Goal: Contribute content: Add original content to the website for others to see

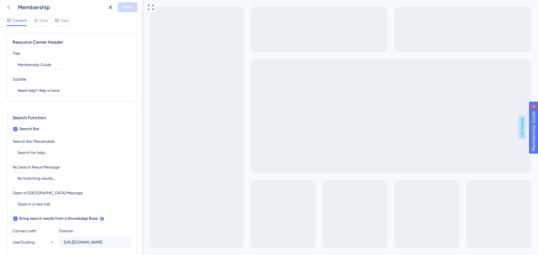
click at [7, 6] on icon at bounding box center [8, 7] width 7 height 7
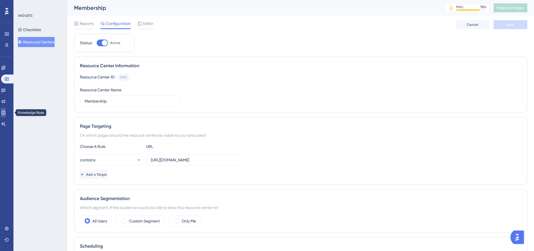
click at [6, 110] on icon at bounding box center [3, 112] width 4 height 4
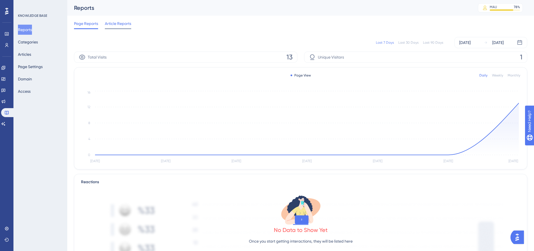
click at [120, 26] on span "Article Reports" at bounding box center [118, 23] width 26 height 7
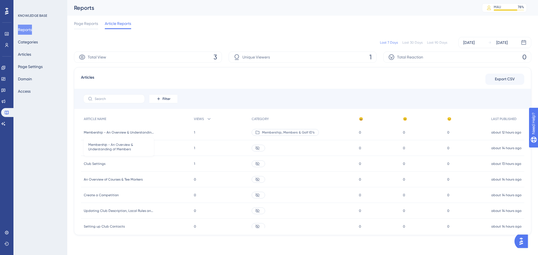
click at [123, 134] on span "Membership - An Overview & Understanding of Members" at bounding box center [119, 132] width 70 height 4
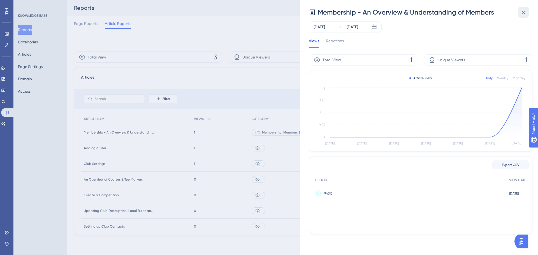
click at [520, 12] on icon at bounding box center [523, 12] width 7 height 7
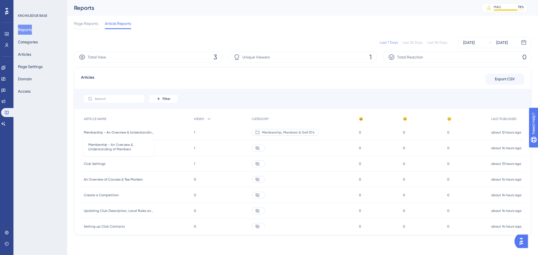
click at [138, 132] on span "Membership - An Overview & Understanding of Members" at bounding box center [119, 132] width 70 height 4
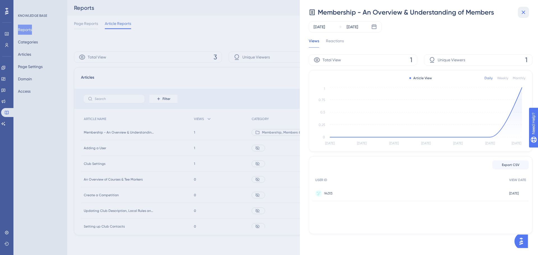
click at [527, 11] on icon at bounding box center [523, 12] width 7 height 7
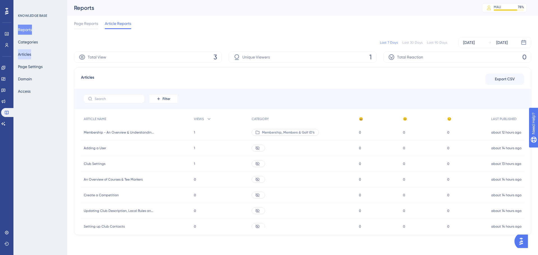
click at [31, 54] on button "Articles" at bounding box center [24, 54] width 13 height 10
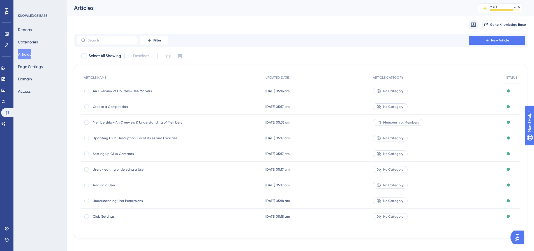
click at [130, 121] on span "Membership - An Overview & Understanding of Members" at bounding box center [138, 122] width 90 height 4
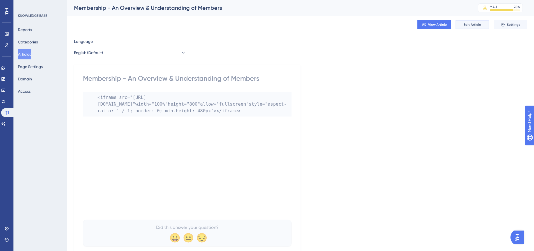
click at [475, 24] on span "Edit Article" at bounding box center [472, 24] width 17 height 4
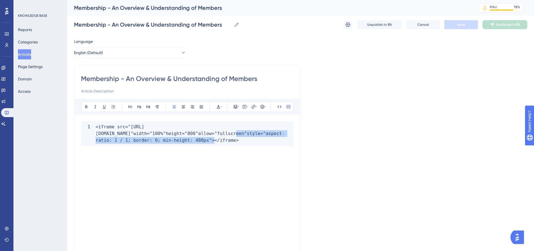
drag, startPoint x: 286, startPoint y: 148, endPoint x: 130, endPoint y: 145, distance: 155.9
click at [130, 145] on code "< iframe src = "[URL][DOMAIN_NAME]" width = "100%" height = "800" allow = "full…" at bounding box center [187, 133] width 213 height 25
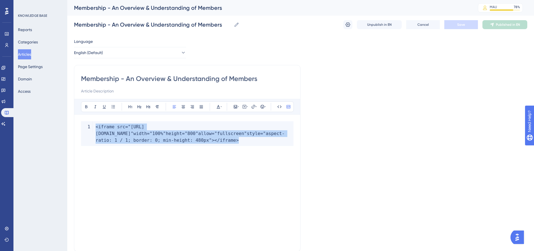
drag, startPoint x: 123, startPoint y: 156, endPoint x: 80, endPoint y: 122, distance: 55.0
click at [80, 122] on div "Membership - An Overview & Understanding of Members Bold Italic Underline Bulle…" at bounding box center [187, 158] width 227 height 187
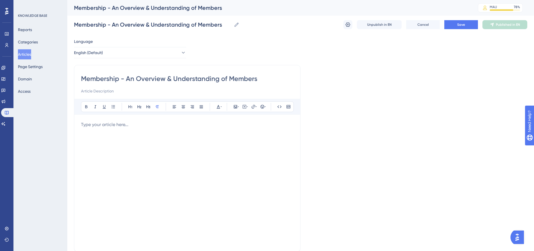
click at [89, 125] on p at bounding box center [187, 124] width 213 height 7
drag, startPoint x: 184, startPoint y: 126, endPoint x: 80, endPoint y: 124, distance: 104.3
click at [80, 124] on div "Membership - An Overview & Understanding of Members Bold Italic Underline Bulle…" at bounding box center [187, 158] width 227 height 187
click at [252, 105] on icon at bounding box center [253, 107] width 4 height 4
click at [240, 142] on input "https://" at bounding box center [253, 143] width 52 height 6
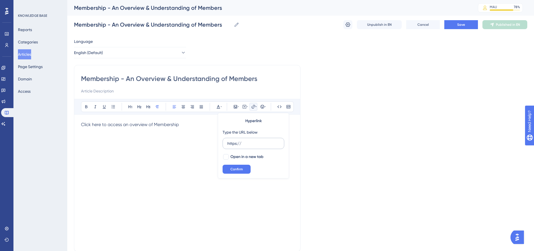
click at [240, 142] on input "https://" at bounding box center [253, 143] width 52 height 6
type input "[URL][DOMAIN_NAME]"
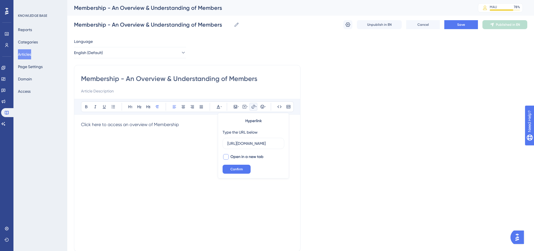
scroll to position [0, 0]
click at [233, 157] on span "Open in a new tab" at bounding box center [246, 157] width 33 height 7
checkbox input "true"
click at [233, 170] on span "Confirm" at bounding box center [236, 169] width 12 height 4
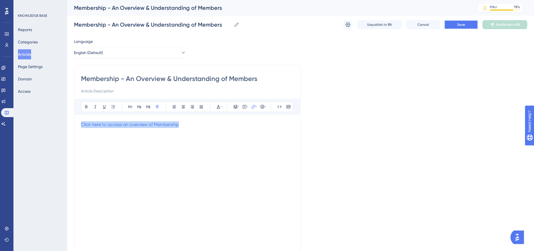
click at [463, 24] on span "Save" at bounding box center [461, 24] width 8 height 4
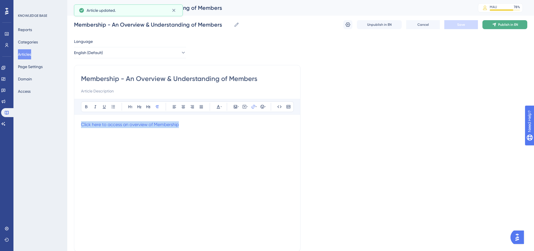
click at [494, 26] on icon at bounding box center [494, 24] width 4 height 4
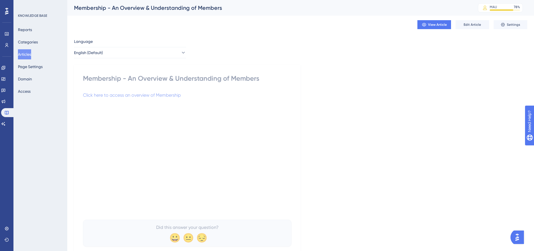
click at [29, 53] on button "Articles" at bounding box center [24, 54] width 13 height 10
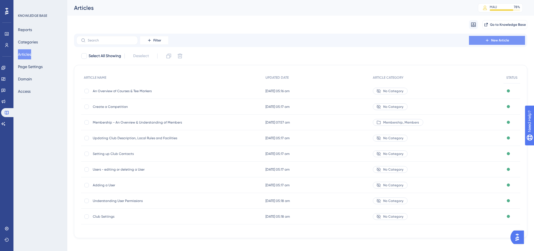
click at [493, 40] on span "New Article" at bounding box center [500, 40] width 18 height 4
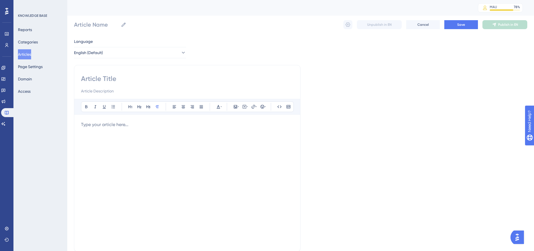
click at [190, 81] on input at bounding box center [187, 78] width 213 height 9
paste input "Searching for Members & Affiliated Golfers"
type input "Searching for Members & Affiliated Golfers"
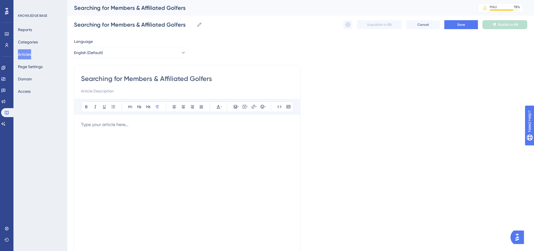
type input "Searching for Members & Affiliated Golfers"
click at [154, 130] on div at bounding box center [187, 182] width 213 height 123
click at [130, 122] on p at bounding box center [187, 124] width 213 height 7
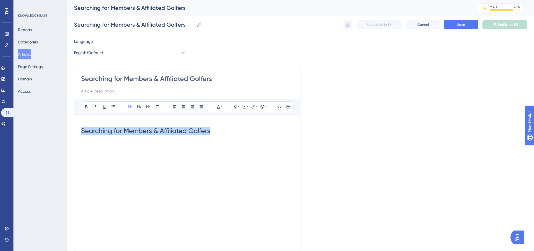
drag, startPoint x: 217, startPoint y: 132, endPoint x: 53, endPoint y: 131, distance: 164.3
click at [67, 131] on div "Performance Users Engagement Widgets Feedback Product Updates Knowledge Base AI…" at bounding box center [300, 147] width 467 height 294
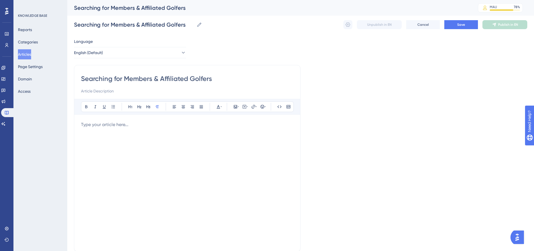
click at [166, 121] on div "Bold Italic Underline Bullet Point Heading 1 Heading 2 Heading 3 Normal Align L…" at bounding box center [187, 172] width 213 height 146
click at [154, 128] on div at bounding box center [187, 182] width 213 height 123
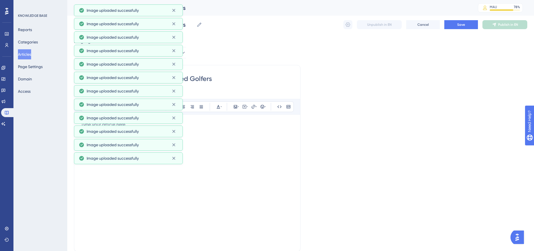
scroll to position [281, 0]
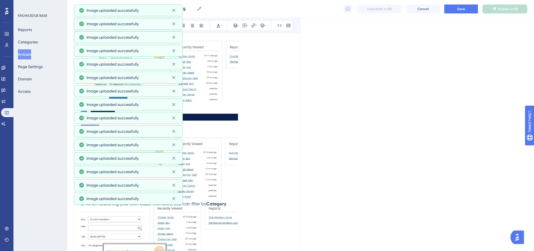
click at [249, 113] on p at bounding box center [187, 156] width 213 height 90
click at [274, 118] on p at bounding box center [187, 156] width 213 height 90
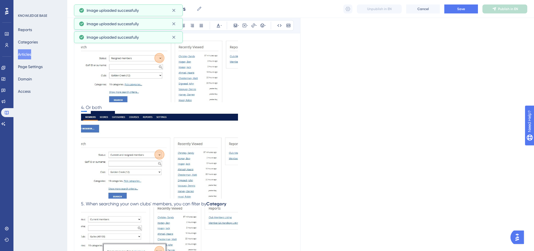
click at [274, 118] on p at bounding box center [187, 156] width 213 height 90
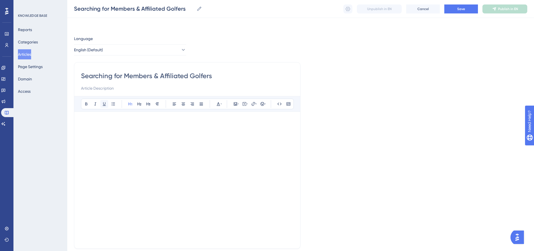
scroll to position [0, 0]
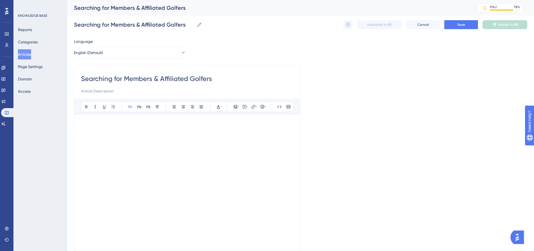
click at [94, 131] on h1 at bounding box center [187, 130] width 213 height 19
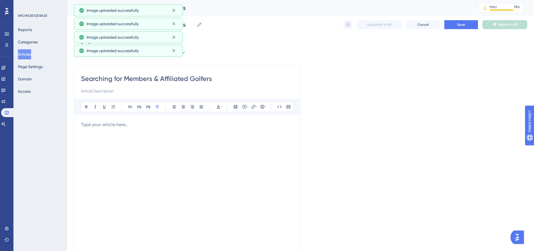
scroll to position [12, 0]
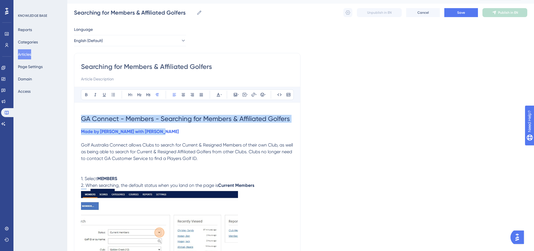
drag, startPoint x: 161, startPoint y: 133, endPoint x: 77, endPoint y: 114, distance: 86.2
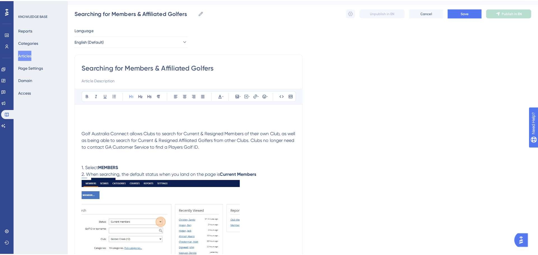
scroll to position [0, 0]
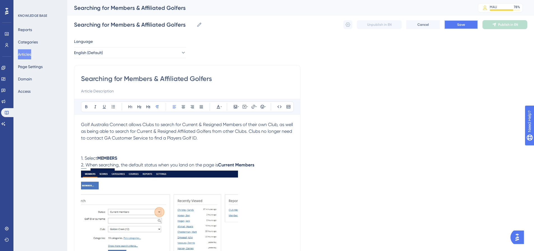
click at [459, 27] on button "Save" at bounding box center [461, 24] width 34 height 9
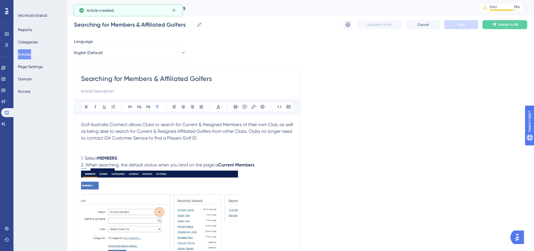
click at [505, 26] on span "Publish in EN" at bounding box center [508, 24] width 20 height 4
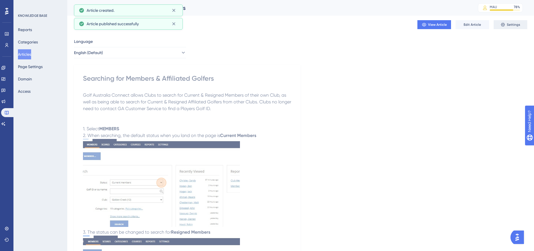
click at [506, 26] on button "Settings" at bounding box center [511, 24] width 34 height 9
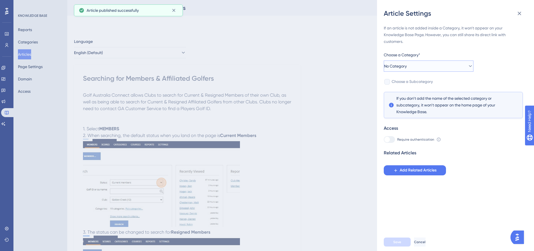
click at [422, 67] on button "No Category" at bounding box center [429, 66] width 90 height 11
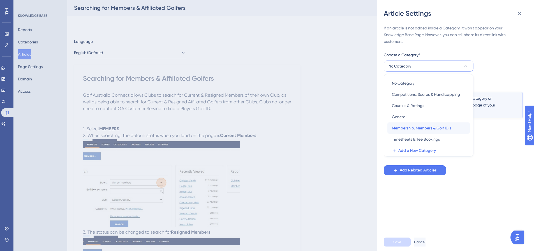
click at [420, 127] on span "Membership, Members & Golf ID’s" at bounding box center [421, 128] width 59 height 7
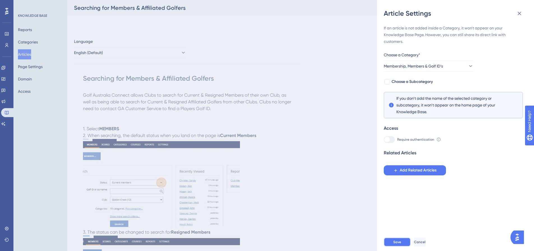
click at [397, 244] on span "Save" at bounding box center [397, 242] width 8 height 4
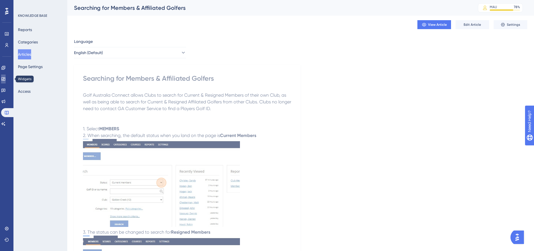
click at [6, 79] on icon at bounding box center [3, 79] width 4 height 4
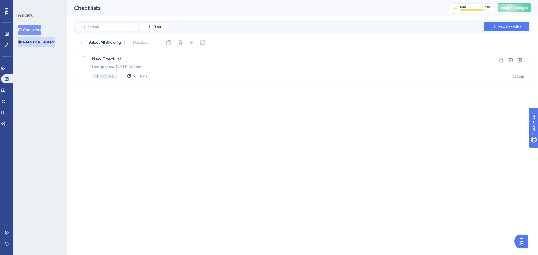
click at [50, 43] on button "Resource Centers" at bounding box center [36, 42] width 37 height 10
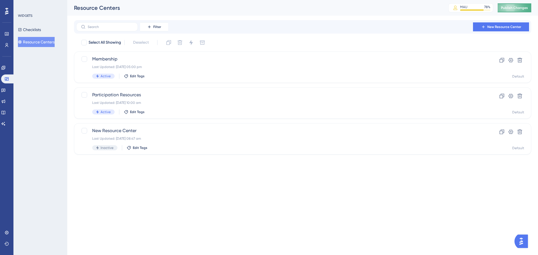
click at [522, 7] on span "Publish Changes" at bounding box center [514, 8] width 27 height 4
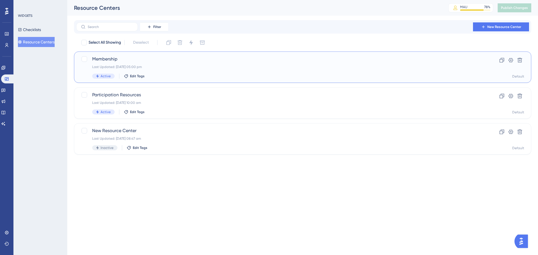
click at [101, 58] on span "Membership" at bounding box center [280, 59] width 376 height 7
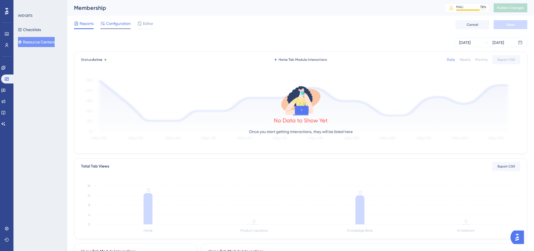
click at [117, 24] on span "Configuration" at bounding box center [118, 23] width 25 height 7
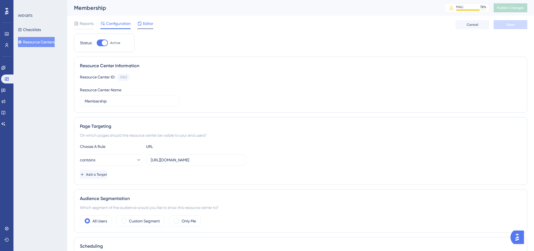
click at [149, 22] on span "Editor" at bounding box center [148, 23] width 10 height 7
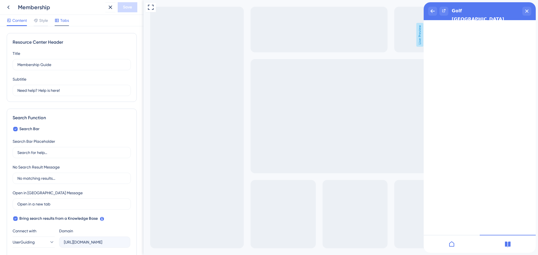
click at [64, 23] on span "Tabs" at bounding box center [64, 20] width 9 height 7
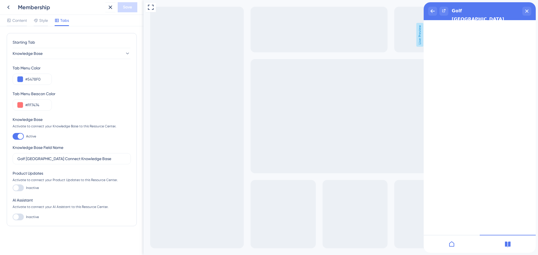
click at [17, 136] on div at bounding box center [18, 136] width 11 height 7
click at [13, 137] on input "Active" at bounding box center [12, 137] width 0 height 0
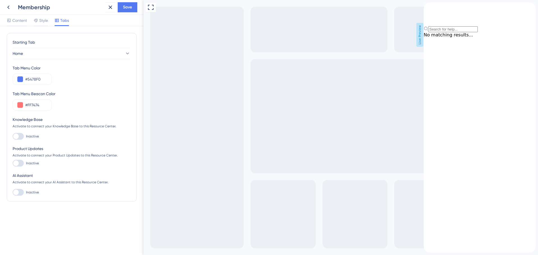
click at [23, 135] on div at bounding box center [18, 136] width 11 height 7
click at [13, 137] on input "Inactive" at bounding box center [12, 137] width 0 height 0
checkbox input "true"
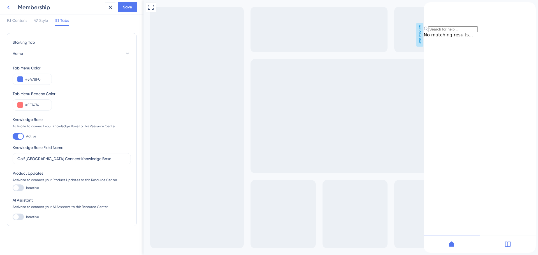
click at [10, 7] on icon at bounding box center [8, 7] width 7 height 7
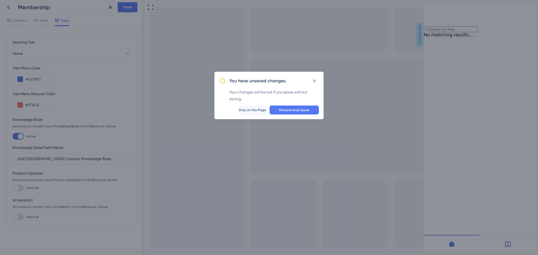
click at [290, 110] on span "Discard and Leave" at bounding box center [294, 110] width 30 height 4
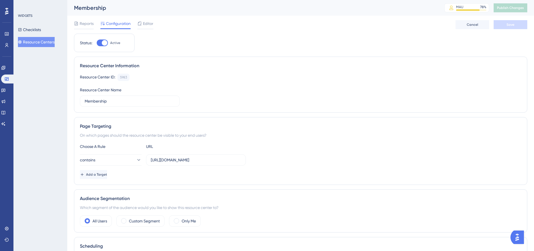
click at [46, 39] on button "Resource Centers" at bounding box center [36, 42] width 37 height 10
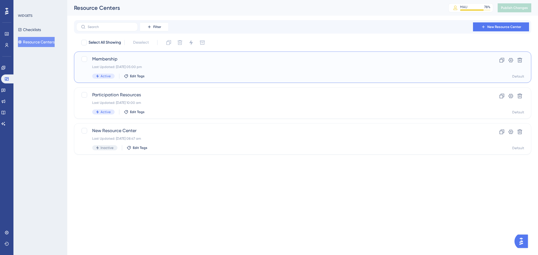
click at [99, 58] on span "Membership" at bounding box center [280, 59] width 376 height 7
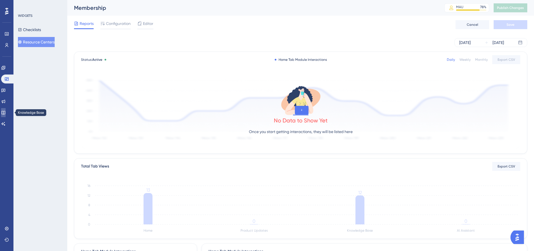
click at [6, 110] on icon at bounding box center [3, 112] width 4 height 4
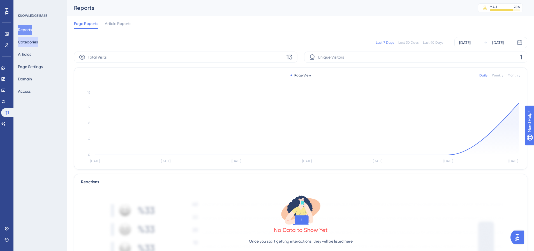
click at [30, 43] on button "Categories" at bounding box center [28, 42] width 20 height 10
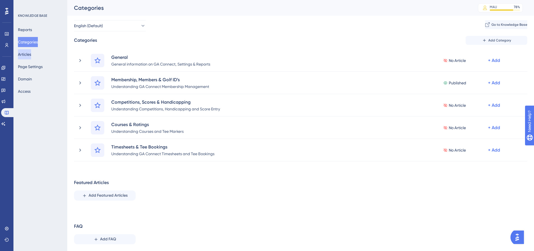
click at [29, 57] on button "Articles" at bounding box center [24, 54] width 13 height 10
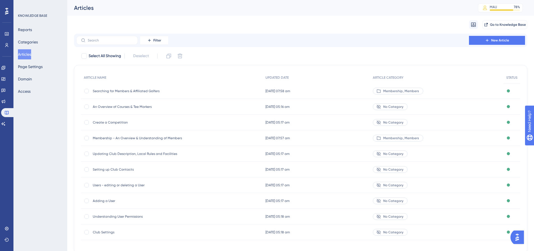
click at [146, 136] on span "Membership - An Overview & Understanding of Members" at bounding box center [138, 138] width 90 height 4
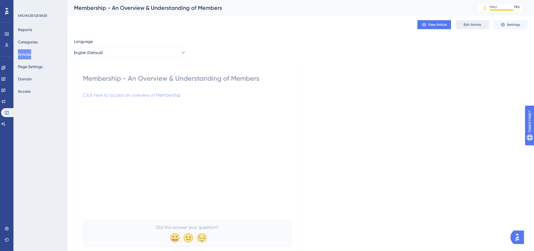
click at [470, 22] on span "Edit Article" at bounding box center [472, 24] width 17 height 4
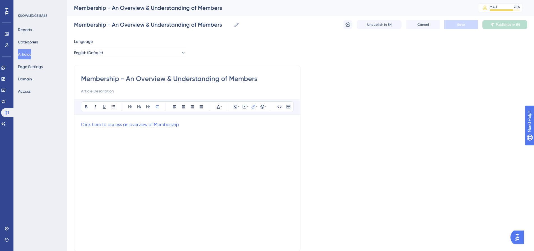
click at [126, 79] on input "Membership - An Overview & Understanding of Members" at bounding box center [187, 78] width 213 height 9
type input "Membership -An Overview & Understanding of Members"
type input "An Overview & Understanding of Members"
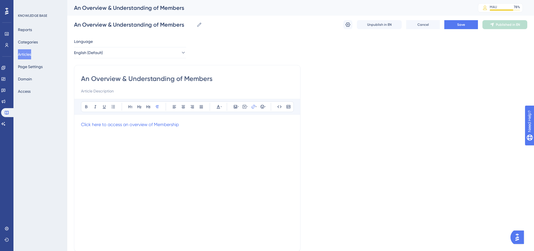
click at [173, 78] on input "An Overview & Understanding of Members" at bounding box center [187, 78] width 213 height 9
type input "An Overview of Members"
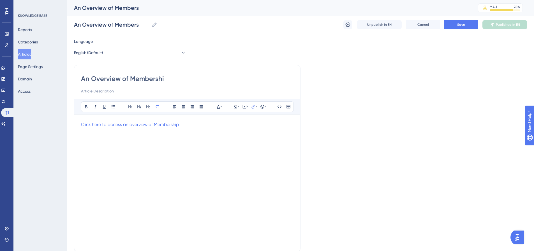
type input "An Overview of Membership"
click at [457, 24] on button "Save" at bounding box center [461, 24] width 34 height 9
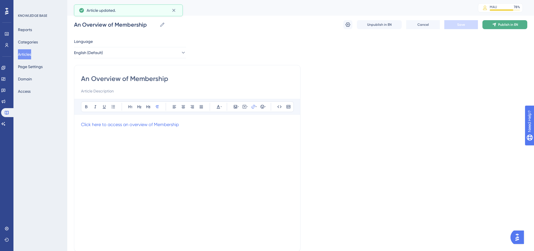
click at [503, 24] on span "Publish in EN" at bounding box center [508, 24] width 20 height 4
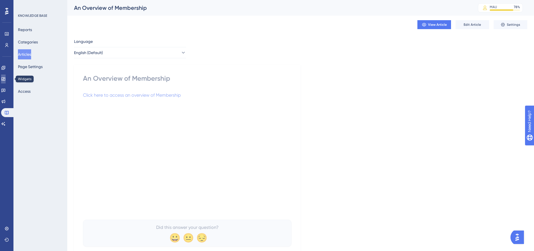
click at [6, 76] on link at bounding box center [3, 79] width 4 height 9
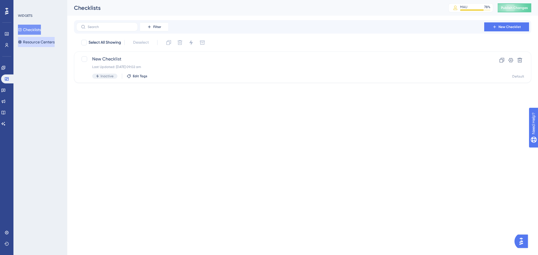
click at [45, 43] on button "Resource Centers" at bounding box center [36, 42] width 37 height 10
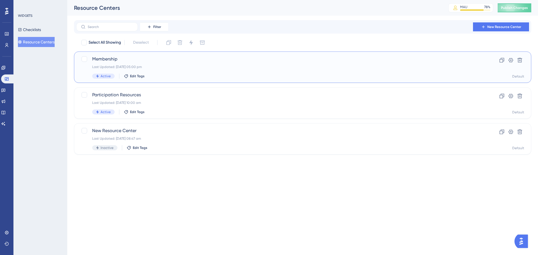
click at [107, 60] on span "Membership" at bounding box center [280, 59] width 376 height 7
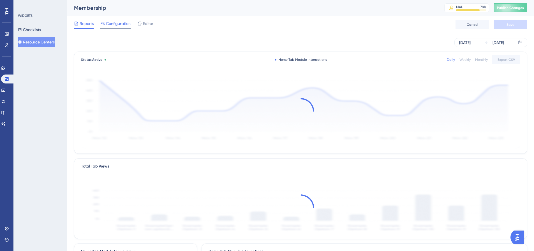
click at [121, 23] on span "Configuration" at bounding box center [118, 23] width 25 height 7
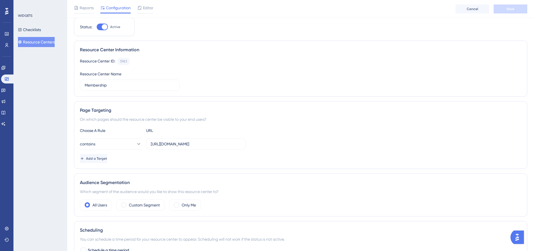
scroll to position [28, 0]
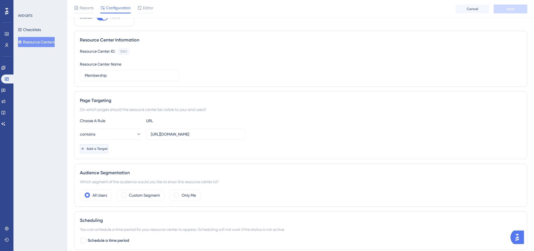
click at [106, 149] on span "Add a Target" at bounding box center [97, 149] width 21 height 4
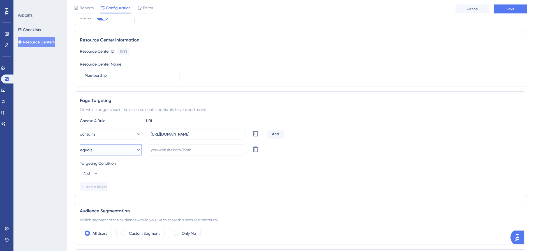
click at [106, 149] on button "equals" at bounding box center [111, 149] width 62 height 11
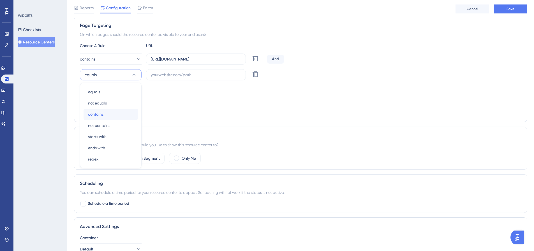
click at [100, 114] on span "contains" at bounding box center [95, 114] width 15 height 7
click at [172, 58] on input "[URL][DOMAIN_NAME]" at bounding box center [196, 59] width 90 height 6
type input "[URL][DOMAIN_NAME]"
click at [277, 59] on div "And" at bounding box center [275, 59] width 17 height 9
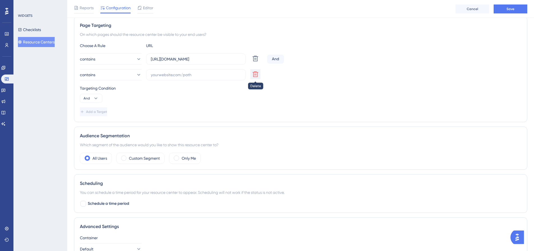
click at [258, 73] on icon at bounding box center [255, 74] width 7 height 7
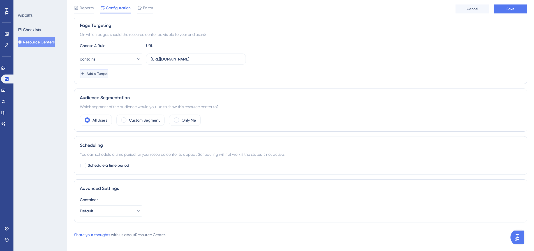
click at [106, 72] on span "Add a Target" at bounding box center [97, 73] width 21 height 4
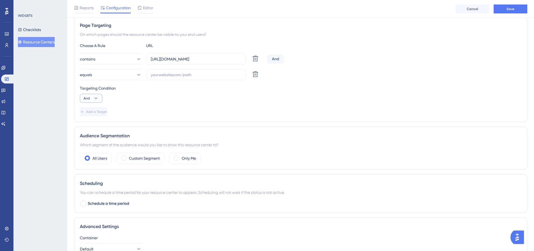
click at [89, 96] on span "And" at bounding box center [87, 98] width 6 height 4
click at [88, 123] on span "Or" at bounding box center [88, 125] width 4 height 7
click at [128, 76] on button "equals" at bounding box center [111, 74] width 62 height 11
click at [101, 114] on span "contains" at bounding box center [95, 114] width 15 height 7
click at [159, 76] on input "text" at bounding box center [196, 75] width 90 height 6
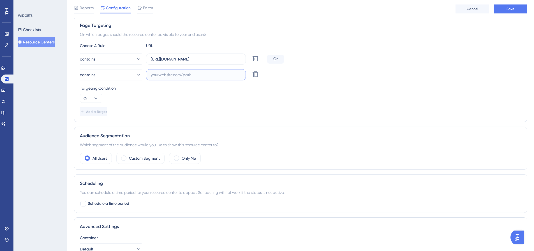
paste input "[URL][DOMAIN_NAME]"
type input "[URL][DOMAIN_NAME]"
click at [334, 90] on div "Targeting Condition" at bounding box center [301, 88] width 442 height 7
click at [516, 12] on button "Save" at bounding box center [511, 8] width 34 height 9
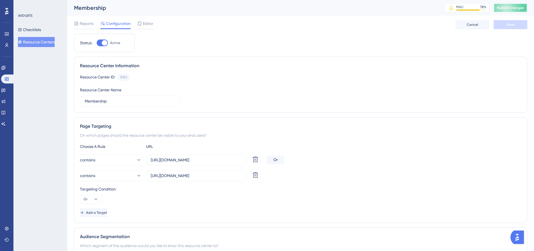
click at [513, 8] on span "Publish Changes" at bounding box center [510, 8] width 27 height 4
click at [242, 160] on label "[URL][DOMAIN_NAME]" at bounding box center [196, 159] width 100 height 11
click at [241, 160] on input "[URL][DOMAIN_NAME]" at bounding box center [196, 160] width 90 height 6
type input "[URL][DOMAIN_NAME]"
click at [512, 27] on span "Save" at bounding box center [511, 24] width 8 height 4
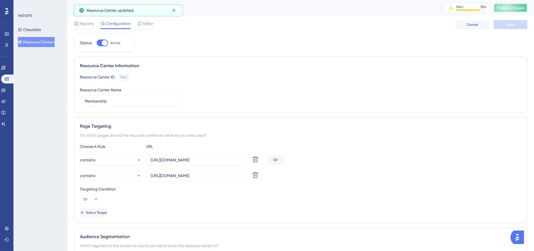
click at [517, 7] on span "Publish Changes" at bounding box center [510, 8] width 27 height 4
click at [145, 23] on span "Editor" at bounding box center [148, 23] width 10 height 7
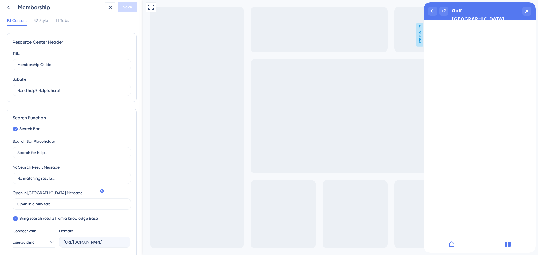
scroll to position [28, 0]
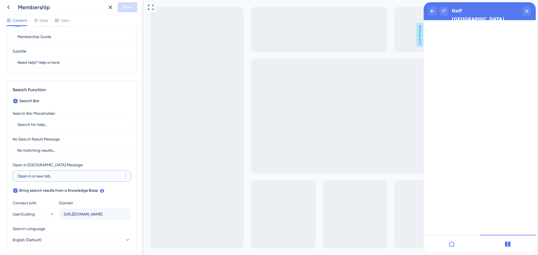
click at [63, 177] on input "Open in a new tab" at bounding box center [69, 176] width 105 height 6
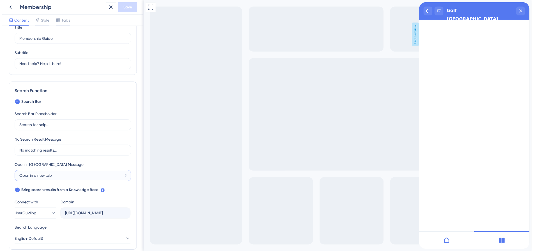
scroll to position [0, 0]
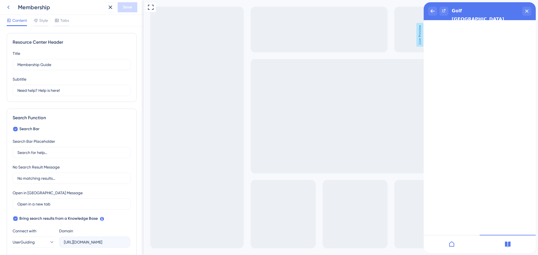
click at [6, 6] on icon at bounding box center [8, 7] width 7 height 7
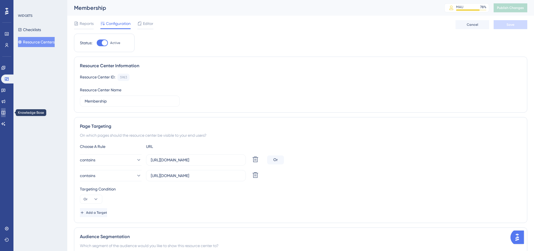
click at [6, 111] on icon at bounding box center [3, 112] width 4 height 4
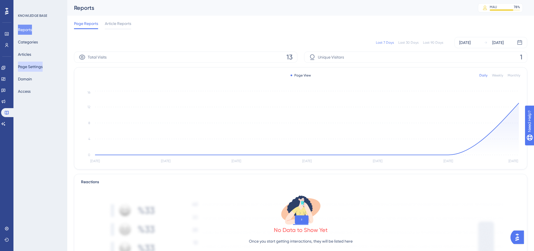
click at [33, 66] on button "Page Settings" at bounding box center [30, 67] width 25 height 10
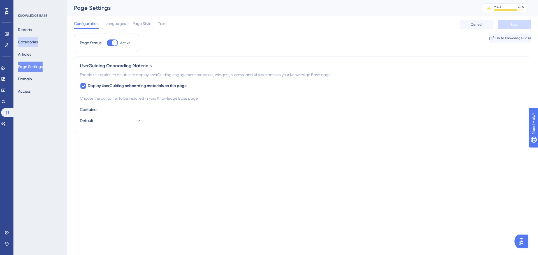
click at [34, 40] on button "Categories" at bounding box center [28, 42] width 20 height 10
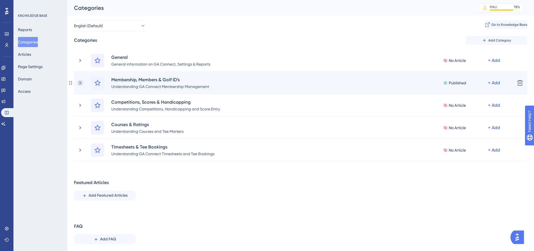
click at [81, 82] on icon at bounding box center [80, 83] width 6 height 6
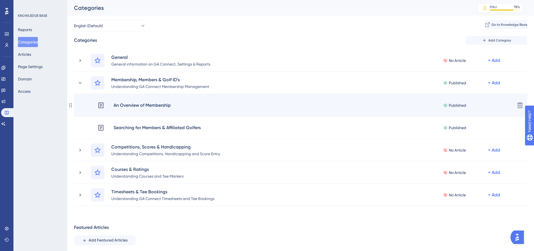
click at [70, 105] on circle at bounding box center [69, 105] width 1 height 1
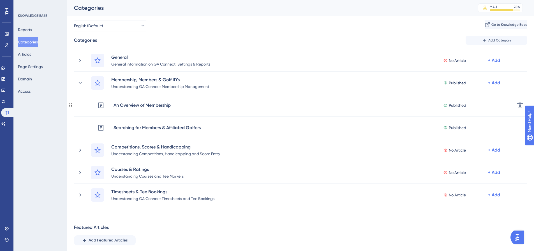
click at [70, 105] on circle at bounding box center [69, 105] width 1 height 1
click at [31, 64] on button "Page Settings" at bounding box center [30, 67] width 25 height 10
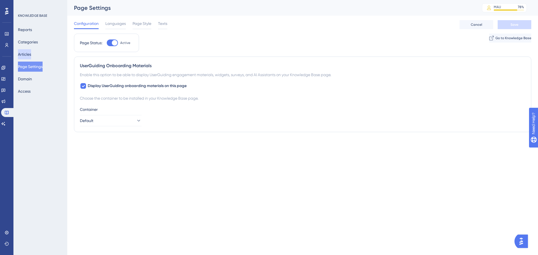
click at [29, 56] on button "Articles" at bounding box center [24, 54] width 13 height 10
